Goal: Find contact information: Find contact information

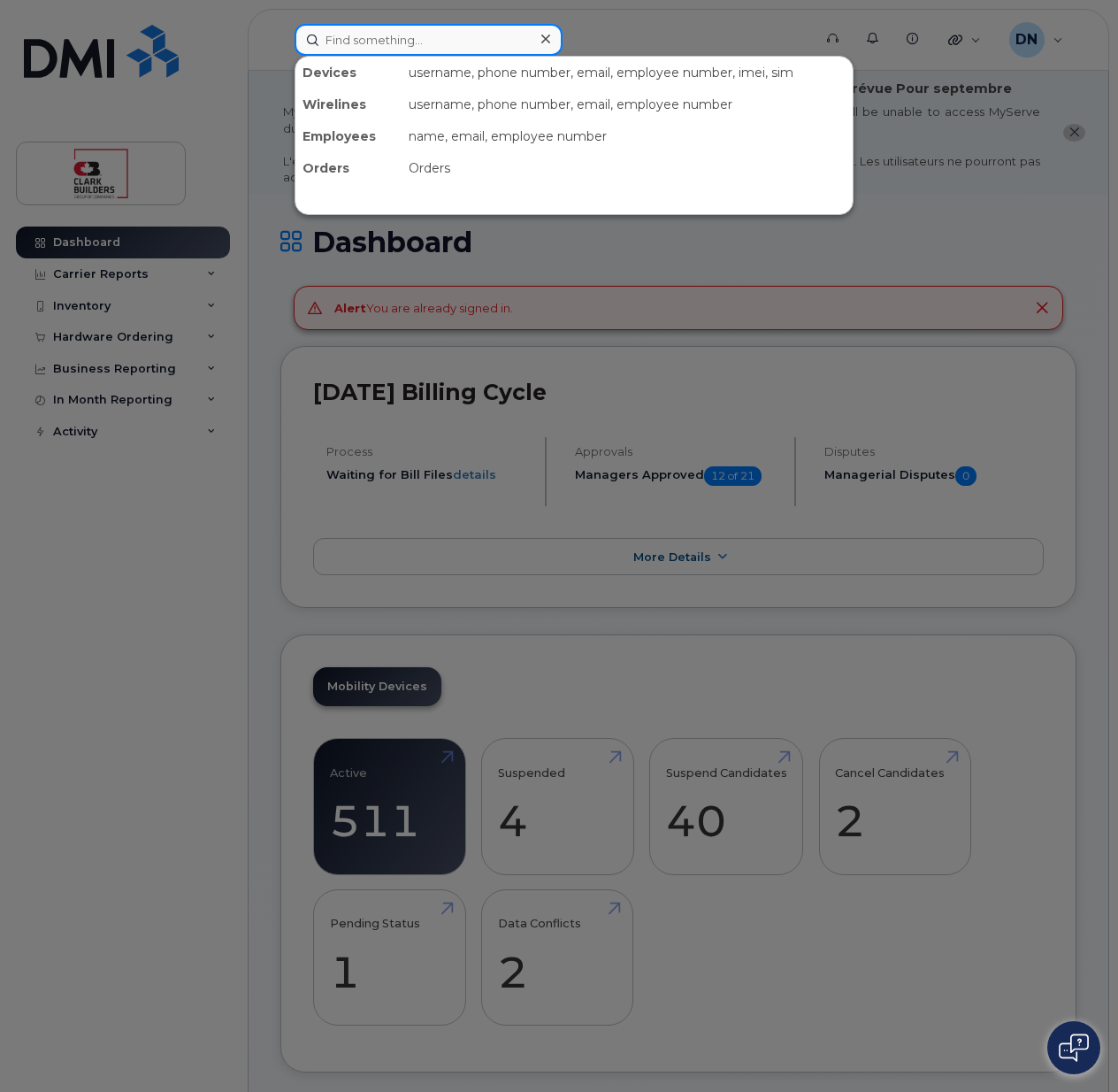
click at [496, 35] on input at bounding box center [428, 40] width 268 height 31
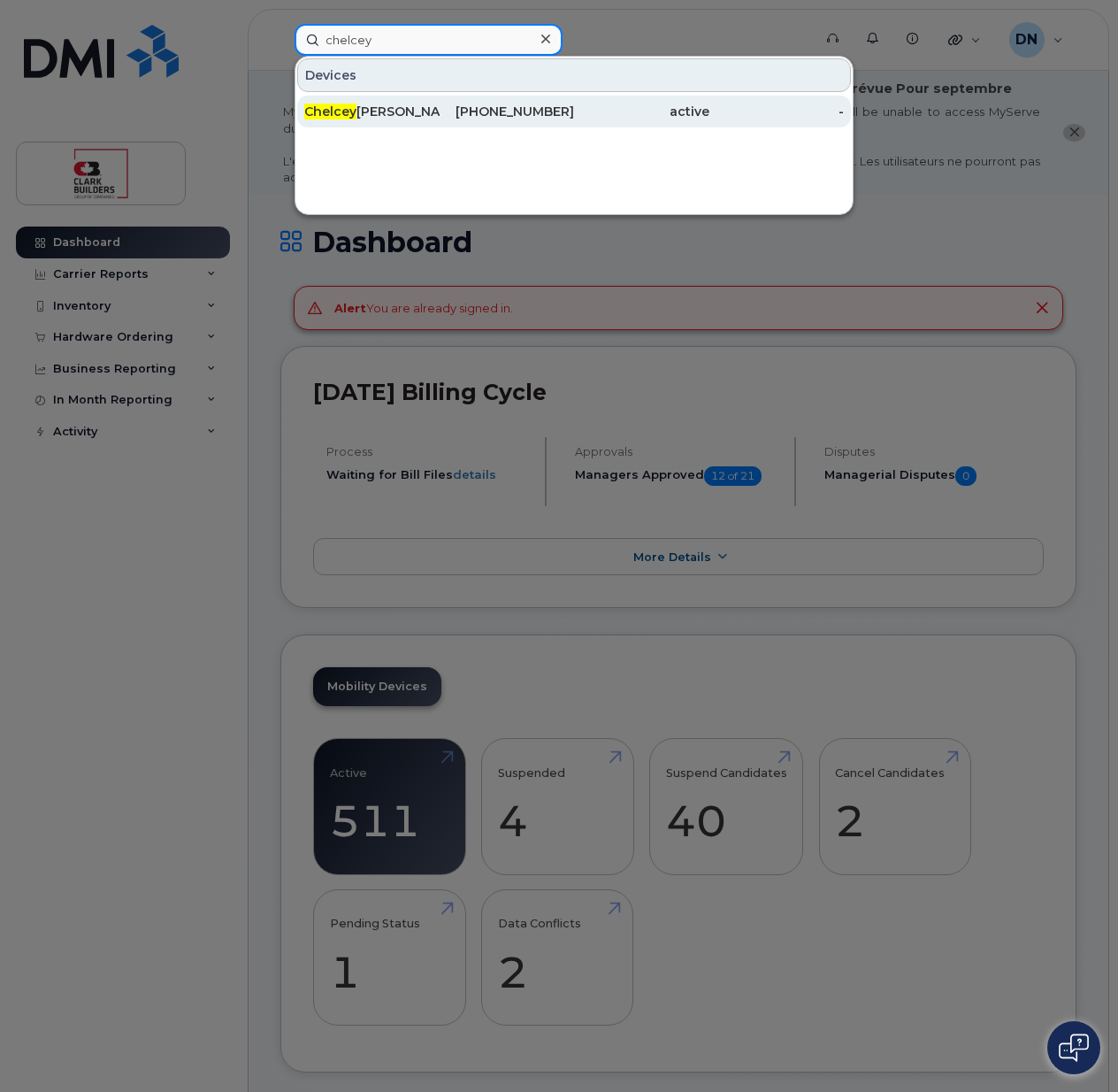
type input "chelcey"
click at [526, 115] on div "587-338-9818" at bounding box center [507, 111] width 136 height 18
